Goal: Task Accomplishment & Management: Manage account settings

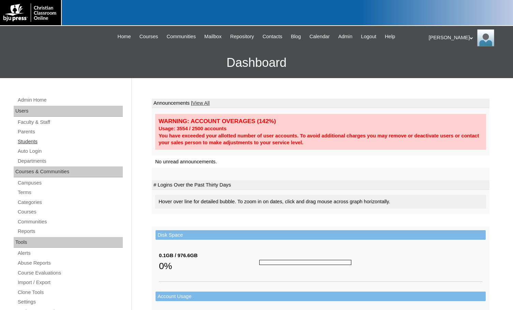
click at [34, 142] on link "Students" at bounding box center [70, 142] width 106 height 9
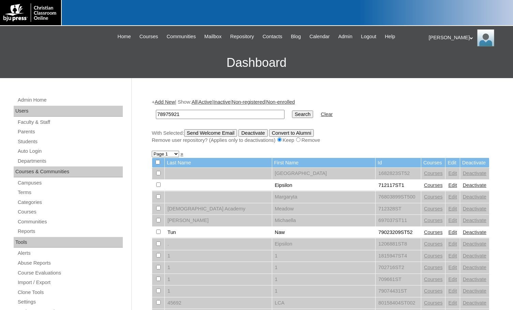
type input "78975921"
click at [292, 116] on input "Search" at bounding box center [302, 115] width 21 height 8
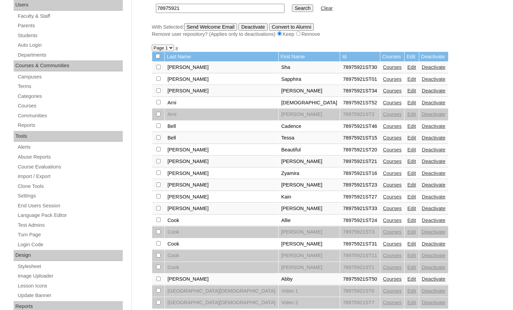
scroll to position [102, 0]
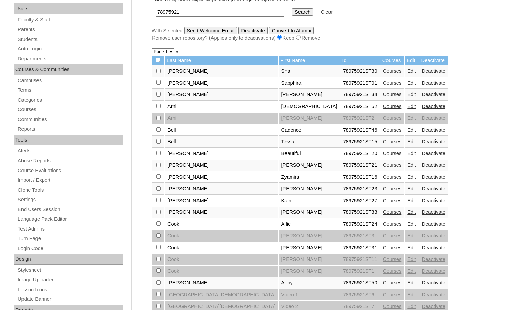
click at [383, 84] on link "Courses" at bounding box center [392, 82] width 19 height 5
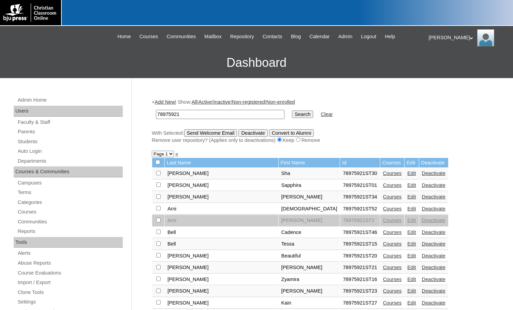
scroll to position [101, 0]
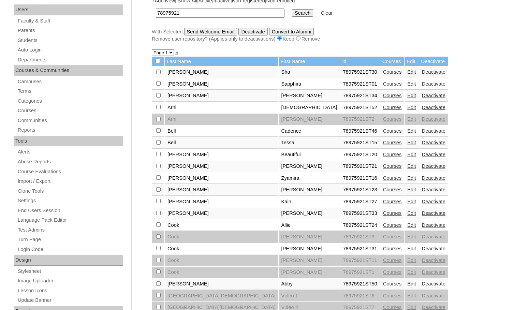
click at [407, 84] on link "Edit" at bounding box center [411, 83] width 9 height 5
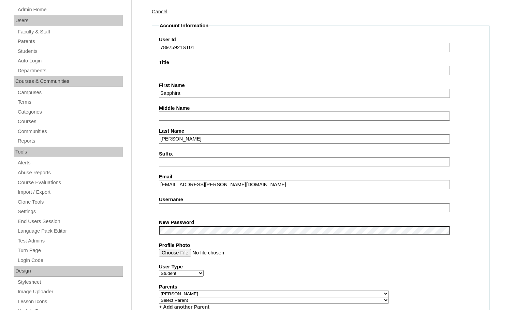
scroll to position [102, 0]
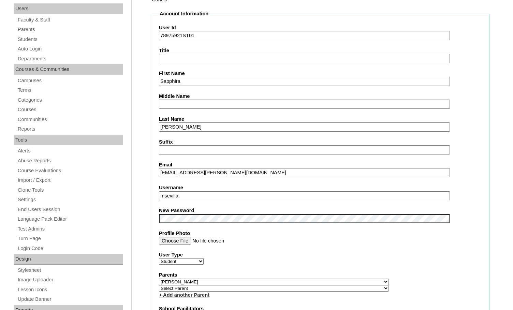
drag, startPoint x: 183, startPoint y: 198, endPoint x: 152, endPoint y: 193, distance: 31.5
type input "sapphira"
click at [153, 191] on fieldset "Account Information User Id 78975921ST01 Title First Name Sapphira Middle Name …" at bounding box center [321, 286] width 338 height 553
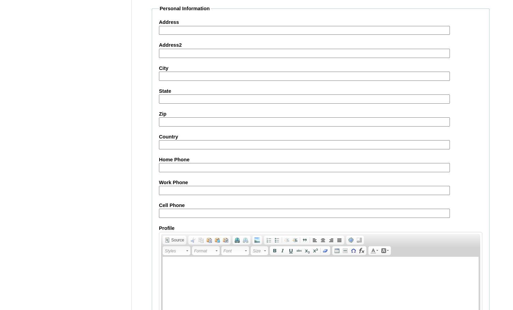
scroll to position [730, 0]
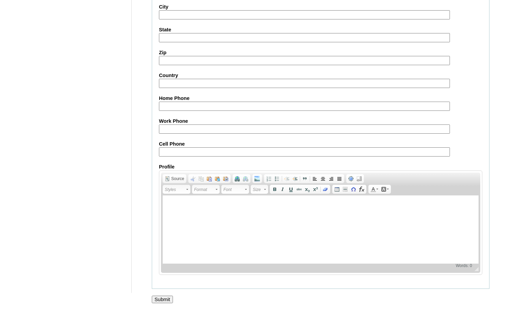
click at [158, 297] on input "Submit" at bounding box center [162, 300] width 21 height 8
